Goal: Communication & Community: Answer question/provide support

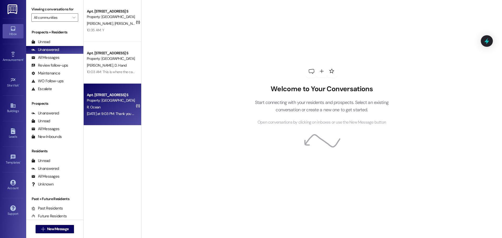
click at [108, 115] on div "[DATE] at 9:03 PM: Thank you for your message. Our offices are currently closed…" at bounding box center [247, 113] width 321 height 5
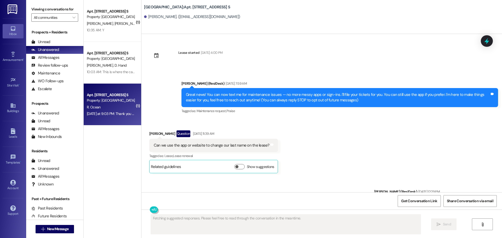
scroll to position [3310, 0]
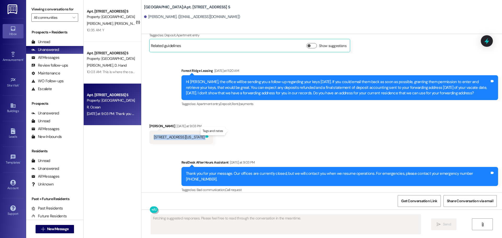
drag, startPoint x: 150, startPoint y: 132, endPoint x: 229, endPoint y: 131, distance: 79.3
click at [213, 131] on div "[STREET_ADDRESS][US_STATE] Tags and notes" at bounding box center [181, 137] width 64 height 13
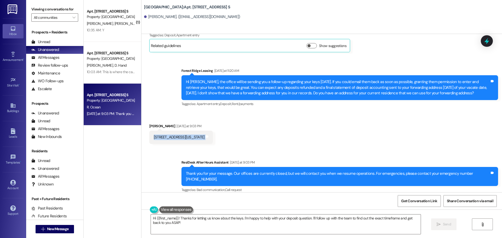
copy div "[STREET_ADDRESS][US_STATE] Tags and notes Sent via SMS"
click at [240, 121] on div "Received via SMS Ruth Ocean Yesterday at 9:03 PM 1715 Grandview Ave Pawhuska Ok…" at bounding box center [322, 130] width 361 height 36
click at [207, 224] on textarea "Hi {{first_name}}! Thanks for letting us know about the keys. I'm happy to help…" at bounding box center [286, 225] width 270 height 20
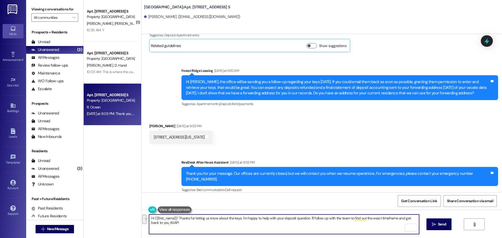
drag, startPoint x: 340, startPoint y: 223, endPoint x: 308, endPoint y: 219, distance: 32.7
click at [308, 219] on textarea "Hi {{first_name}}! Thanks for letting us know about the keys. I'm happy to help…" at bounding box center [284, 225] width 270 height 20
click at [308, 205] on div "Get Conversation Link Share Conversation via email" at bounding box center [322, 201] width 361 height 17
drag, startPoint x: 215, startPoint y: 218, endPoint x: 237, endPoint y: 218, distance: 22.2
click at [237, 218] on textarea "Hi {{first_name}}! Thanks for letting us know about the keys. I'm happy to help…" at bounding box center [284, 225] width 270 height 20
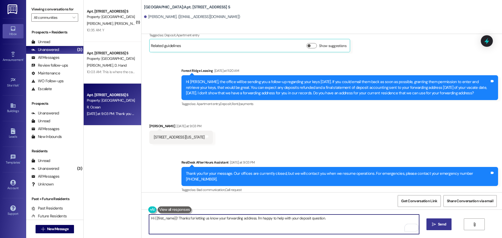
type textarea "Hi {{first_name}}! Thanks for letting us know your forwarding address. I'm happ…"
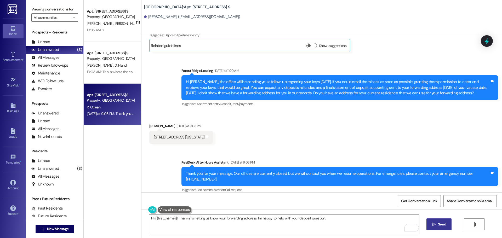
click at [442, 221] on button " Send" at bounding box center [439, 225] width 25 height 12
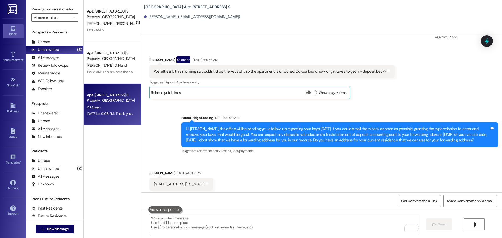
scroll to position [3260, 0]
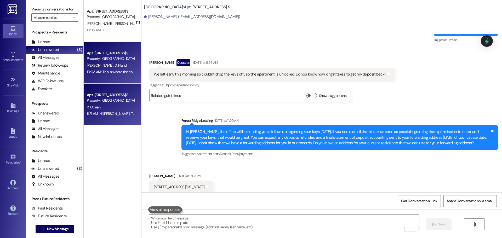
click at [114, 63] on span "D. Hand" at bounding box center [120, 65] width 12 height 5
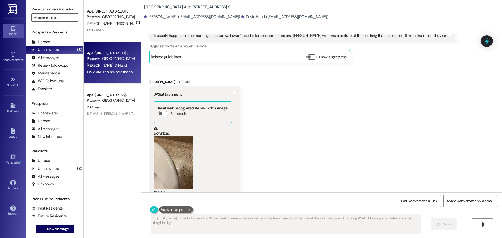
scroll to position [382, 0]
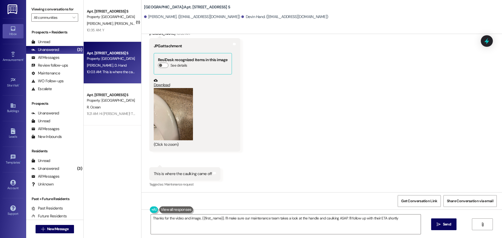
type textarea "Thanks for the video and image, {{first_name}}. I'll make sure our maintenance …"
click at [176, 103] on button "Zoom image" at bounding box center [173, 114] width 39 height 52
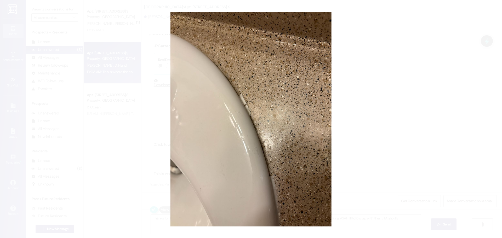
click at [442, 117] on button "Unzoom image" at bounding box center [251, 119] width 502 height 238
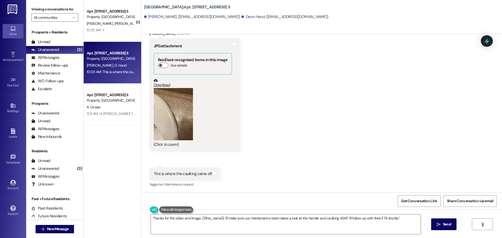
click at [310, 155] on div "Received via SMS Devin Hand Neutral 9:58 AM It usually happens in the mornings …" at bounding box center [322, 74] width 361 height 236
click at [402, 219] on textarea "Thanks for the video and image, {{first_name}}. I'll make sure our maintenance …" at bounding box center [286, 225] width 270 height 20
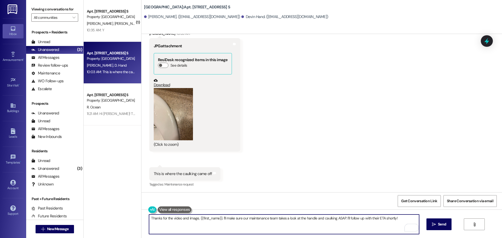
click at [401, 157] on div "Received via SMS Devin Hand Neutral 9:58 AM It usually happens in the mornings …" at bounding box center [322, 74] width 361 height 236
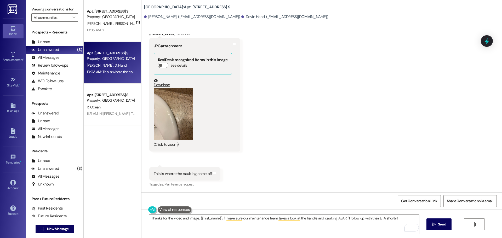
click at [286, 98] on div "Received via SMS Devin Hand Neutral 9:58 AM It usually happens in the mornings …" at bounding box center [322, 74] width 361 height 236
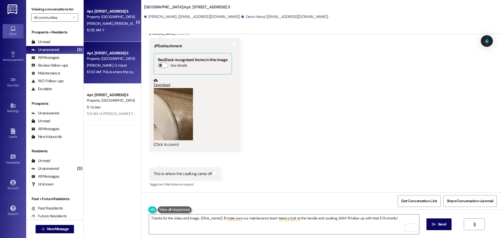
click at [114, 24] on span "[PERSON_NAME]" at bounding box center [127, 23] width 26 height 5
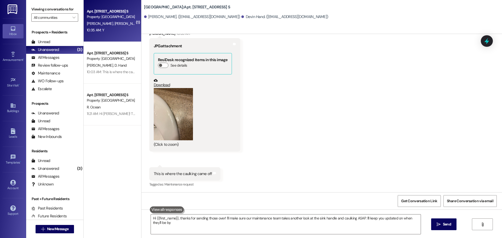
type textarea "Hi {{first_name}}, thanks for sending those over! I'll make sure our maintenanc…"
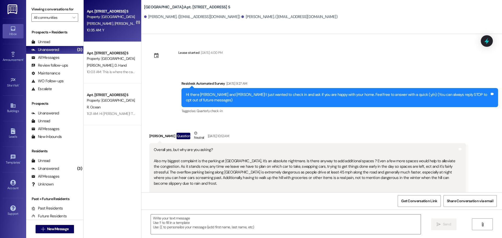
type textarea "Fetching suggested responses. Please feel free to read through the conversation…"
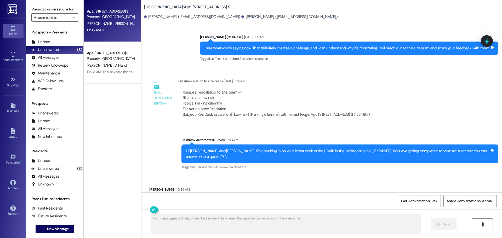
scroll to position [848, 0]
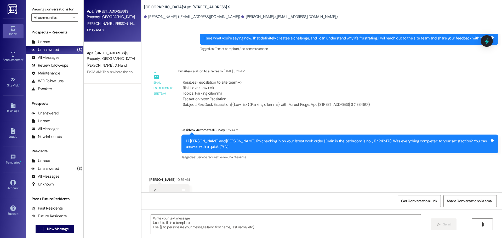
click at [237, 146] on div "Survey, sent via SMS Residesk Automated Survey 9:53 AM Hi Jeremy and Rayanne! I…" at bounding box center [340, 144] width 325 height 42
click at [240, 154] on div "Tagged as: Service request review , Click to highlight conversations about Serv…" at bounding box center [340, 158] width 317 height 8
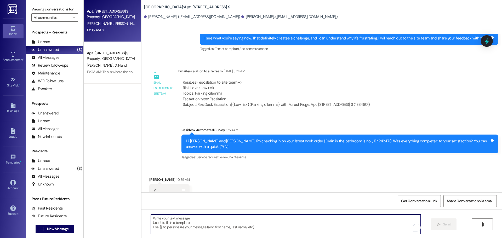
click at [363, 229] on textarea "To enrich screen reader interactions, please activate Accessibility in Grammarl…" at bounding box center [286, 225] width 270 height 20
click at [283, 220] on textarea "To enrich screen reader interactions, please activate Accessibility in Grammarl…" at bounding box center [284, 225] width 270 height 20
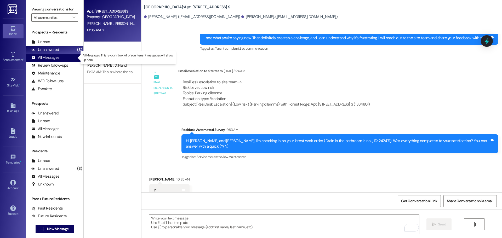
click at [73, 56] on div "All Messages (undefined)" at bounding box center [54, 58] width 57 height 8
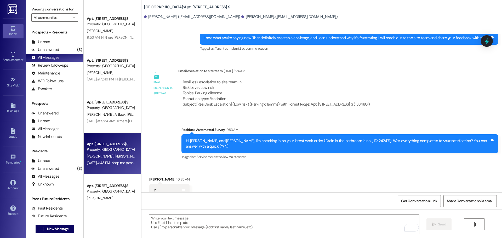
scroll to position [131, 0]
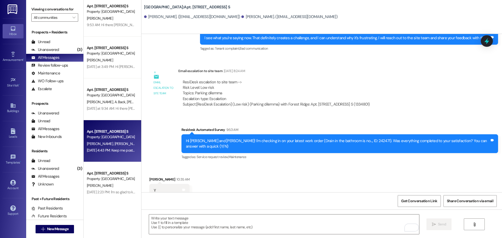
click at [106, 148] on div "Sep 08, 2025 at 4:43 PM: Keep me posted! Sep 08, 2025 at 4:43 PM: Keep me poste…" at bounding box center [112, 150] width 51 height 5
type textarea "Fetching suggested responses. Please feel free to read through the conversation…"
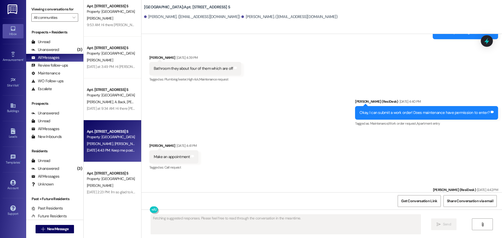
scroll to position [2774, 0]
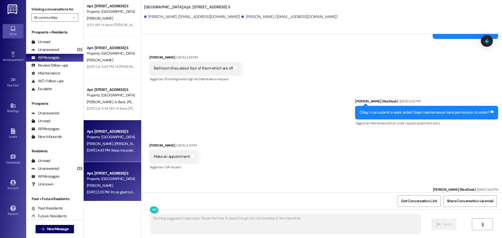
click at [130, 170] on div "Apt. 2840D, 2844 River Rd. S Property: Forest Ridge N. Jordan Sep 08, 2025 at 2…" at bounding box center [113, 183] width 58 height 42
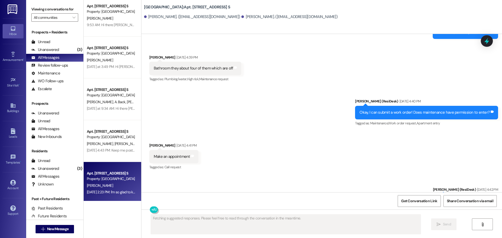
scroll to position [239, 0]
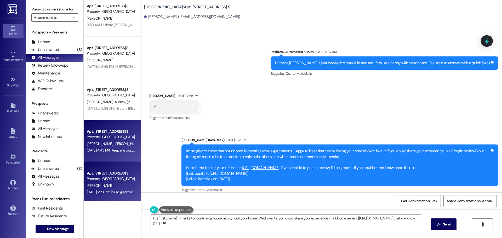
type textarea "Hi {{first_name}}, thanks for confirming you're happy with your home! We'd love…"
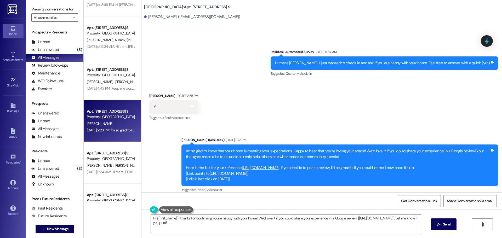
scroll to position [235, 0]
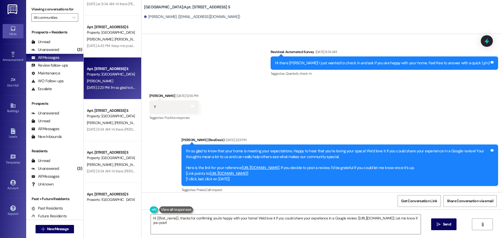
click at [111, 125] on div "M. White S. White" at bounding box center [110, 123] width 49 height 7
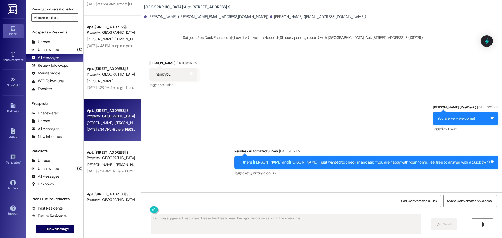
scroll to position [1101, 0]
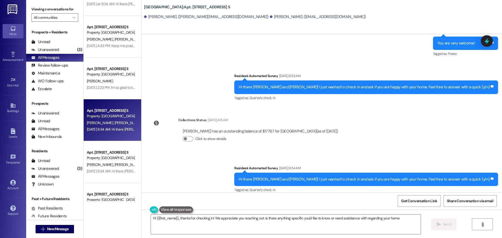
type textarea "Hi {{first_name}}, thanks for checking in! We appreciate you reaching out. Is t…"
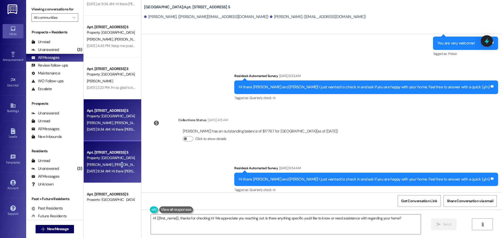
click at [114, 163] on span "N. Lancour" at bounding box center [127, 164] width 26 height 5
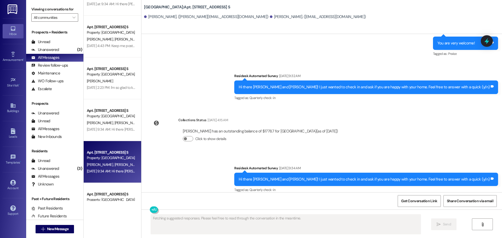
scroll to position [151, 0]
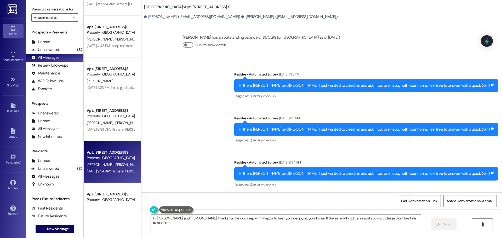
click at [91, 206] on div "Apt. 2696C, 2844 River Rd. S Property: Forest Ridge A. Crandell 9:53 AM: Hi the…" at bounding box center [113, 119] width 58 height 238
type textarea "Hi Ashton and Nathan, thanks for the quick reply! I'm happy to hear you're enjo…"
click at [98, 193] on div "Apt. 2650E, 2844 River Rd. S" at bounding box center [111, 194] width 48 height 5
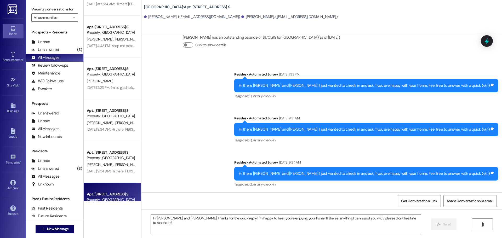
type textarea "Fetching suggested responses. Please feel free to read through the conversation…"
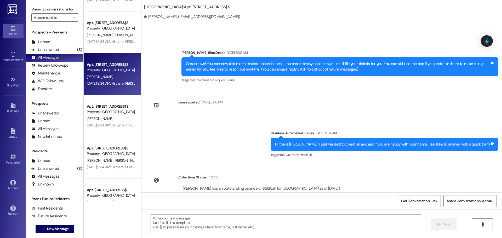
scroll to position [366, 0]
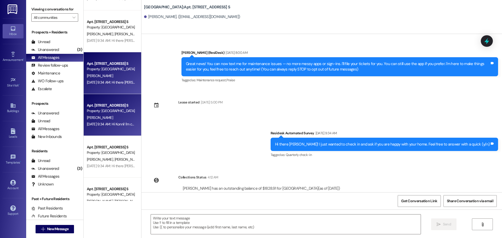
click at [120, 127] on div "Sep 08, 2025 at 9:34 AM: Hi Konni! I'm checking in on your latest work order (B…" at bounding box center [110, 124] width 49 height 7
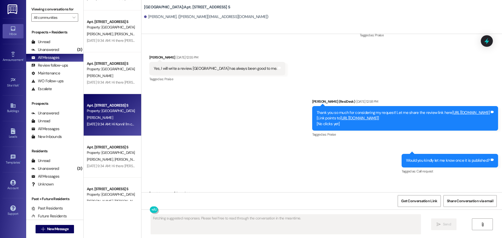
scroll to position [776, 0]
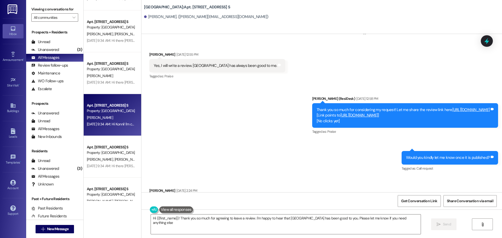
type textarea "Hi {{first_name}}! Thank you so much for agreeing to leave a review. I'm happy …"
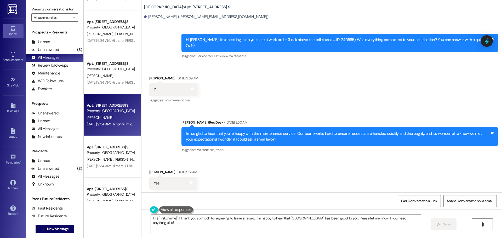
scroll to position [567, 0]
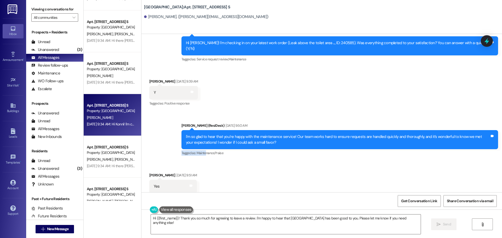
drag, startPoint x: 273, startPoint y: 114, endPoint x: 202, endPoint y: 123, distance: 71.4
click at [219, 134] on div "I'm so glad to hear that you’re happy with the maintenance service! Our team wo…" at bounding box center [338, 139] width 304 height 11
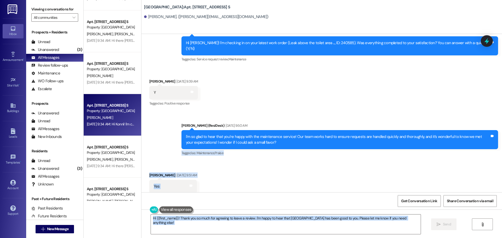
click at [392, 130] on div "I'm so glad to hear that you’re happy with the maintenance service! Our team wo…" at bounding box center [340, 139] width 317 height 19
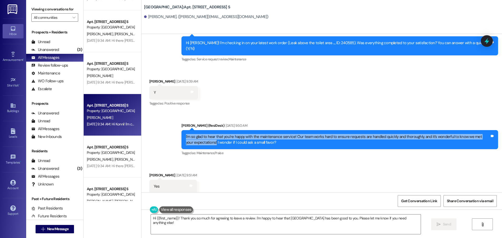
drag, startPoint x: 204, startPoint y: 113, endPoint x: 179, endPoint y: 109, distance: 24.9
click at [182, 130] on div "I'm so glad to hear that you’re happy with the maintenance service! Our team wo…" at bounding box center [340, 139] width 317 height 19
copy div "I'm so glad to hear that you’re happy with the maintenance service! Our team wo…"
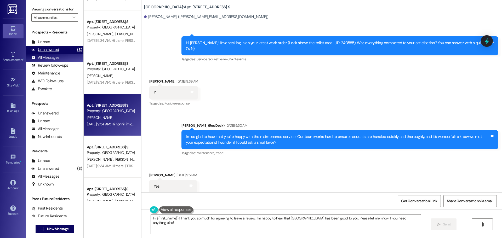
click at [76, 51] on div "(3)" at bounding box center [80, 50] width 8 height 8
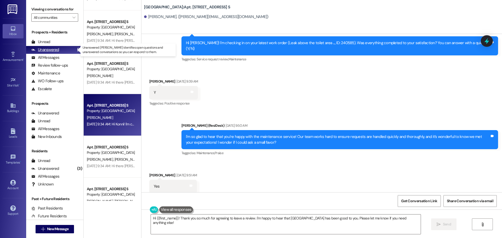
scroll to position [0, 0]
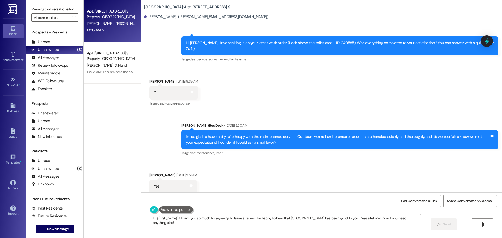
click at [111, 33] on div "10:35 AM: Y 10:35 AM: Y" at bounding box center [110, 30] width 49 height 7
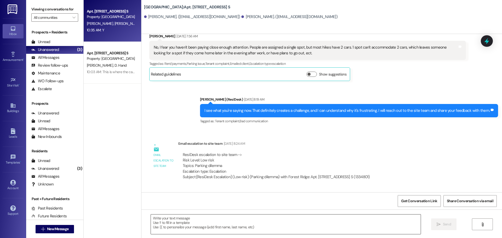
scroll to position [776, 0]
click at [251, 217] on textarea at bounding box center [286, 225] width 270 height 20
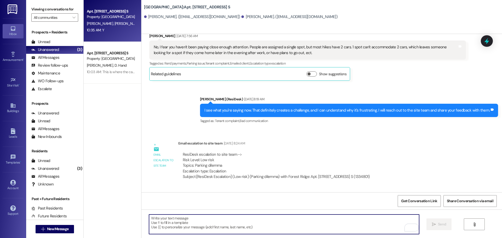
paste textarea "I'm so glad to hear that you’re happy with the maintenance service! Our team wo…"
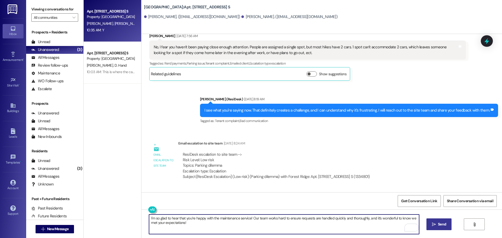
type textarea "I'm so glad to hear that you’re happy with the maintenance service! Our team wo…"
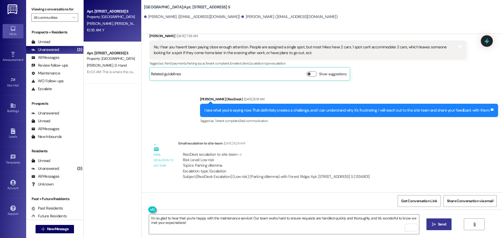
click at [437, 224] on span "Send" at bounding box center [442, 224] width 10 height 5
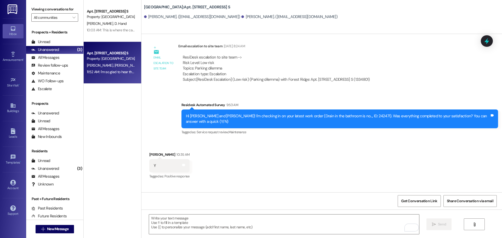
scroll to position [890, 0]
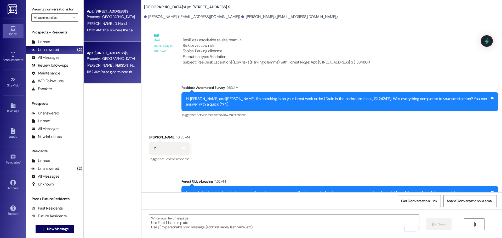
click at [105, 31] on div "10:03 AM: This is where the caulking came off 10:03 AM: This is where the caulk…" at bounding box center [121, 30] width 69 height 5
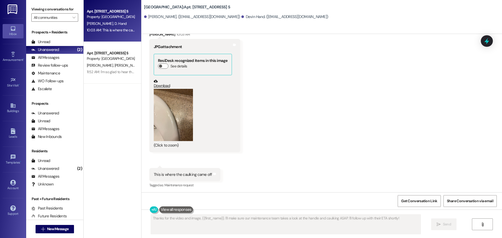
scroll to position [382, 0]
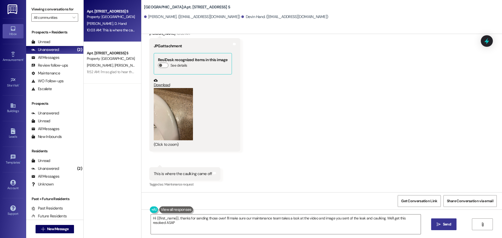
type textarea "Hi {{first_name}}, thanks for sending those over! I'll make sure our maintenanc…"
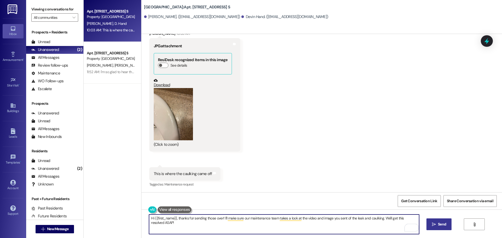
drag, startPoint x: 209, startPoint y: 224, endPoint x: 240, endPoint y: 219, distance: 31.3
click at [240, 219] on textarea "Hi {{first_name}}, thanks for sending those over! I'll make sure our maintenanc…" at bounding box center [284, 225] width 270 height 20
click at [249, 227] on textarea "Hi {{first_name}}, thanks for sending those over! I'll make sure our maintenanc…" at bounding box center [284, 225] width 270 height 20
click at [61, 60] on div "All Messages (undefined)" at bounding box center [54, 58] width 57 height 8
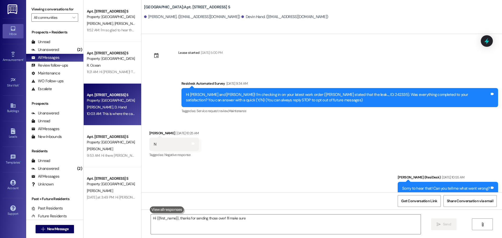
scroll to position [381, 0]
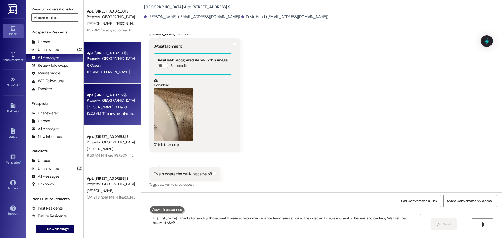
type textarea "Hi {{first_name}}, thanks for sending those over! I'll make sure our maintenanc…"
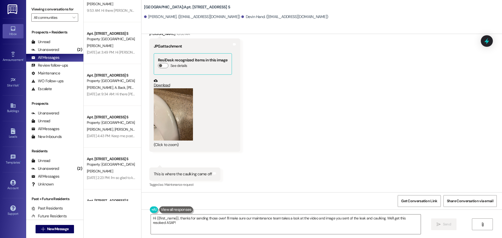
scroll to position [157, 0]
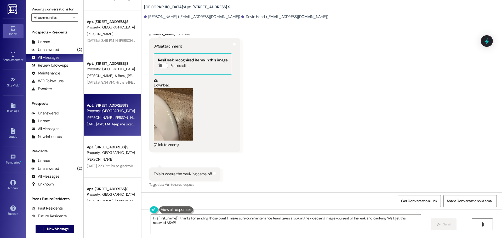
click at [95, 117] on span "C. Gondwe" at bounding box center [101, 117] width 28 height 5
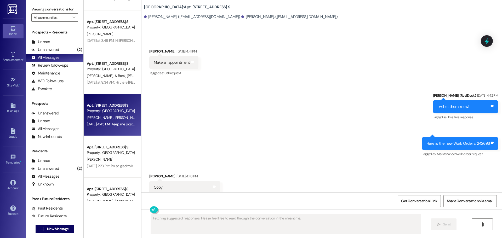
scroll to position [2869, 0]
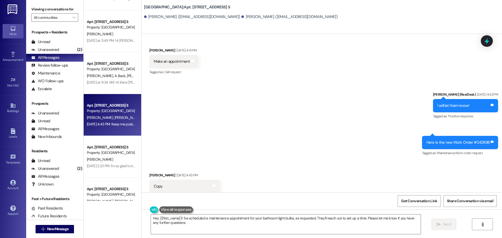
type textarea "Hey {{first_name}}! I've scheduled a maintenance appointment for your bathroom …"
drag, startPoint x: 487, startPoint y: 132, endPoint x: 427, endPoint y: 132, distance: 60.2
click at [427, 140] on div "Here is the new Work Order #242696" at bounding box center [459, 142] width 64 height 5
copy div "Here is the new Work Order #242696"
click at [57, 45] on div "Unread (0)" at bounding box center [54, 42] width 57 height 8
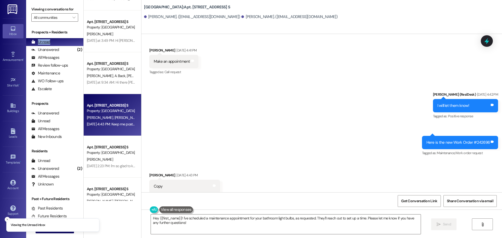
click at [57, 46] on div "Unread (0)" at bounding box center [54, 42] width 57 height 8
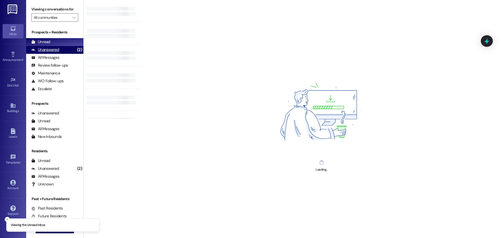
click at [58, 51] on div "Unanswered" at bounding box center [45, 49] width 28 height 5
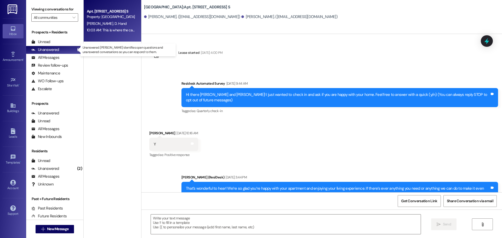
type textarea "Fetching suggested responses. Please feel free to read through the conversation…"
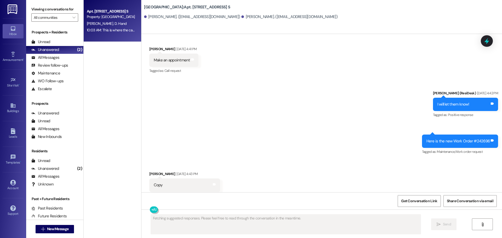
click at [112, 15] on div "Property: [GEOGRAPHIC_DATA]" at bounding box center [111, 16] width 48 height 5
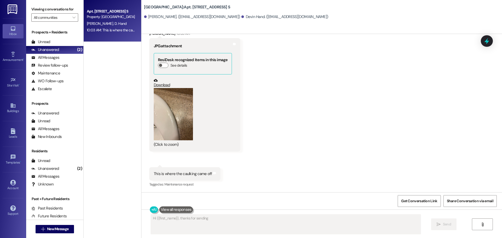
click at [249, 149] on div "Received via SMS Devin Hand Neutral 9:58 AM It usually happens in the mornings …" at bounding box center [322, 74] width 361 height 236
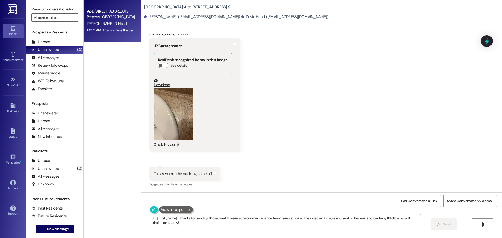
click at [214, 223] on textarea "Hi {{first_name}}, thanks for sending those over! I'll make sure our maintenanc…" at bounding box center [286, 225] width 270 height 20
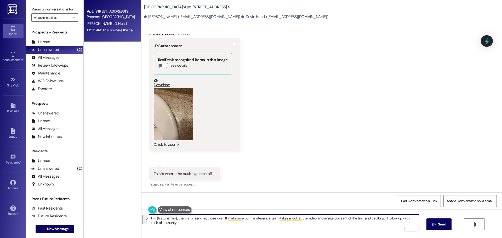
drag, startPoint x: 223, startPoint y: 227, endPoint x: 221, endPoint y: 218, distance: 9.8
click at [221, 218] on textarea "Hi {{first_name}}, thanks for sending those over! I'll make sure our maintenanc…" at bounding box center [284, 225] width 270 height 20
paste textarea "Here is the new Work Order #242696"
type textarea "Hi {{first_name}}, thanks for sending those over! Here is the new Work Order #2…"
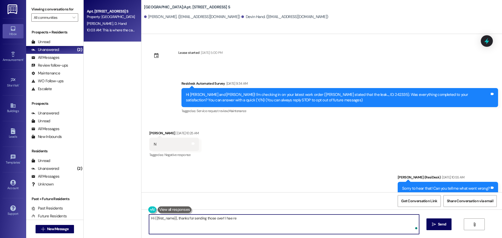
scroll to position [382, 0]
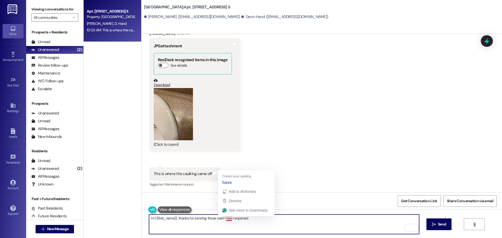
click at [226, 218] on textarea "Hi {{first_name}}, thanks for sending those over! I hae reopened" at bounding box center [284, 225] width 270 height 20
click at [267, 224] on textarea "Hi {{first_name}}, thanks for sending those over! I have reopened" at bounding box center [284, 225] width 270 height 20
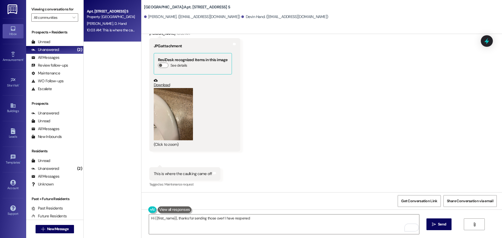
click at [270, 65] on div "Received via SMS Devin Hand Neutral 9:58 AM It usually happens in the mornings …" at bounding box center [322, 74] width 361 height 236
click at [259, 220] on textarea "Hi {{first_name}}, thanks for sending those over! I have reopened" at bounding box center [284, 225] width 270 height 20
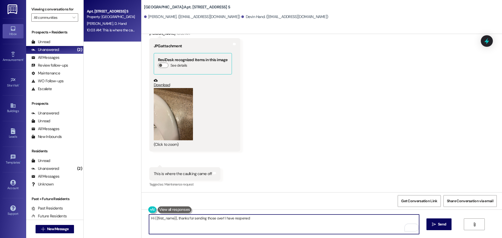
click at [310, 223] on textarea "Hi {{first_name}}, thanks for sending those over! I have reopened" at bounding box center [284, 225] width 270 height 20
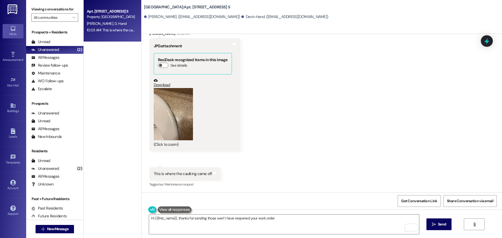
click at [173, 103] on button "Zoom image" at bounding box center [173, 114] width 39 height 52
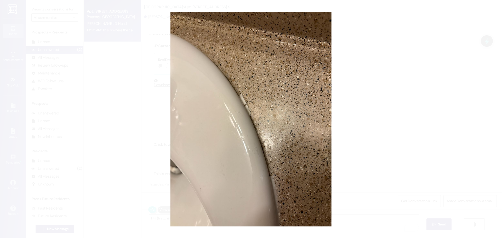
click at [356, 62] on button "Unzoom image" at bounding box center [251, 119] width 502 height 238
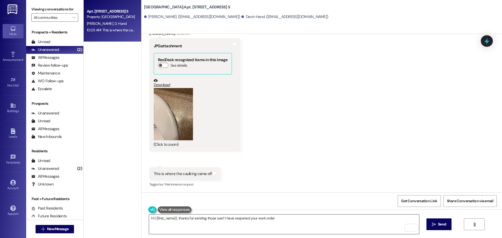
click at [280, 217] on textarea "Hi {{first_name}}, thanks for sending those over! I have reopened your work ord…" at bounding box center [284, 225] width 270 height 20
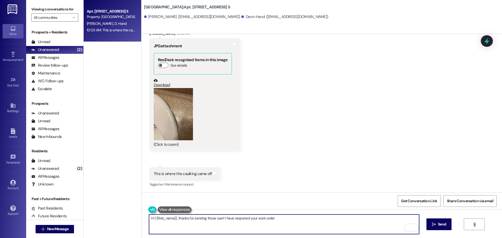
paste textarea "WO# 242335"
click at [316, 232] on textarea "Hi {{first_name}}, thanks for sending those over! I have reopened your work ord…" at bounding box center [284, 225] width 270 height 20
click at [314, 228] on textarea "Hi {{first_name}}, thanks for sending those over! I have reopened your work ord…" at bounding box center [284, 225] width 270 height 20
click at [315, 216] on textarea "Hi {{first_name}}, thanks for sending those over! I have reopened your work ord…" at bounding box center [284, 225] width 270 height 20
type textarea "Hi {{first_name}}, thanks for sending those over! I have reopened your work ord…"
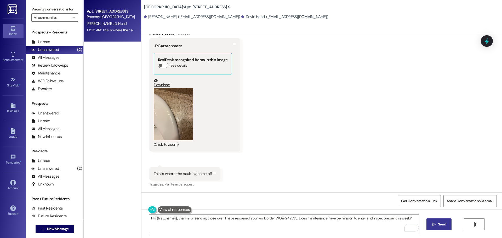
click at [433, 228] on button " Send" at bounding box center [439, 225] width 25 height 12
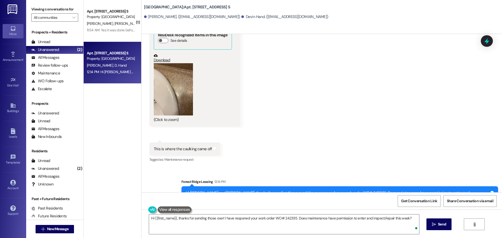
scroll to position [418, 0]
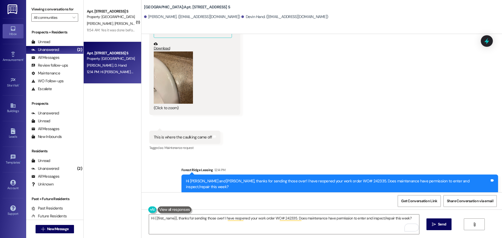
click at [173, 71] on button "Zoom image" at bounding box center [173, 78] width 39 height 52
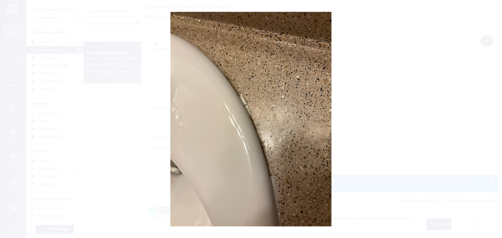
click at [392, 71] on button "Unzoom image" at bounding box center [251, 119] width 502 height 238
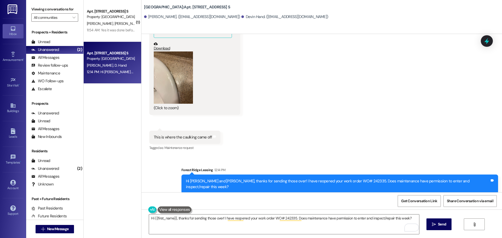
click at [154, 50] on link "Download" at bounding box center [193, 46] width 78 height 9
